Goal: Information Seeking & Learning: Understand process/instructions

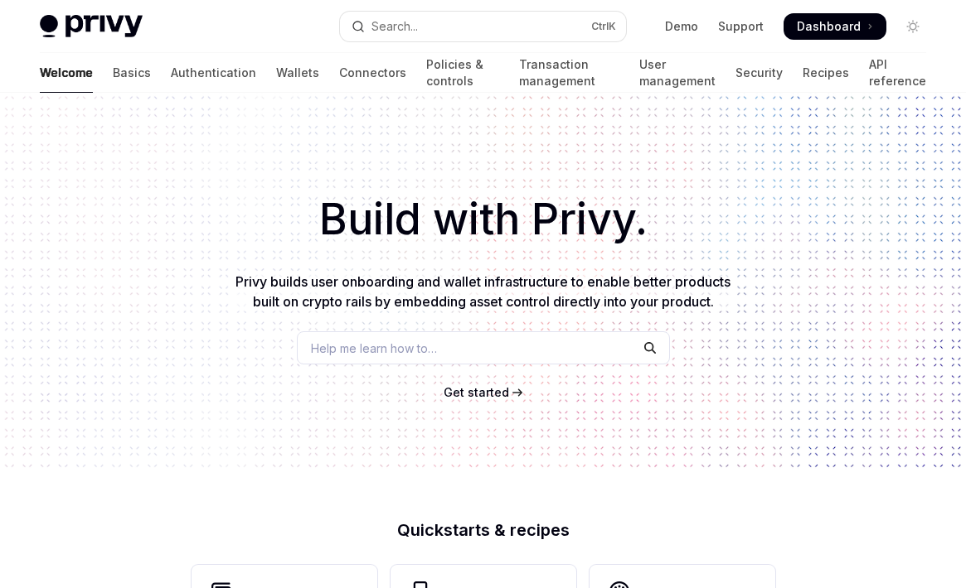
click at [476, 393] on span "Get started" at bounding box center [475, 392] width 65 height 14
